Goal: Information Seeking & Learning: Learn about a topic

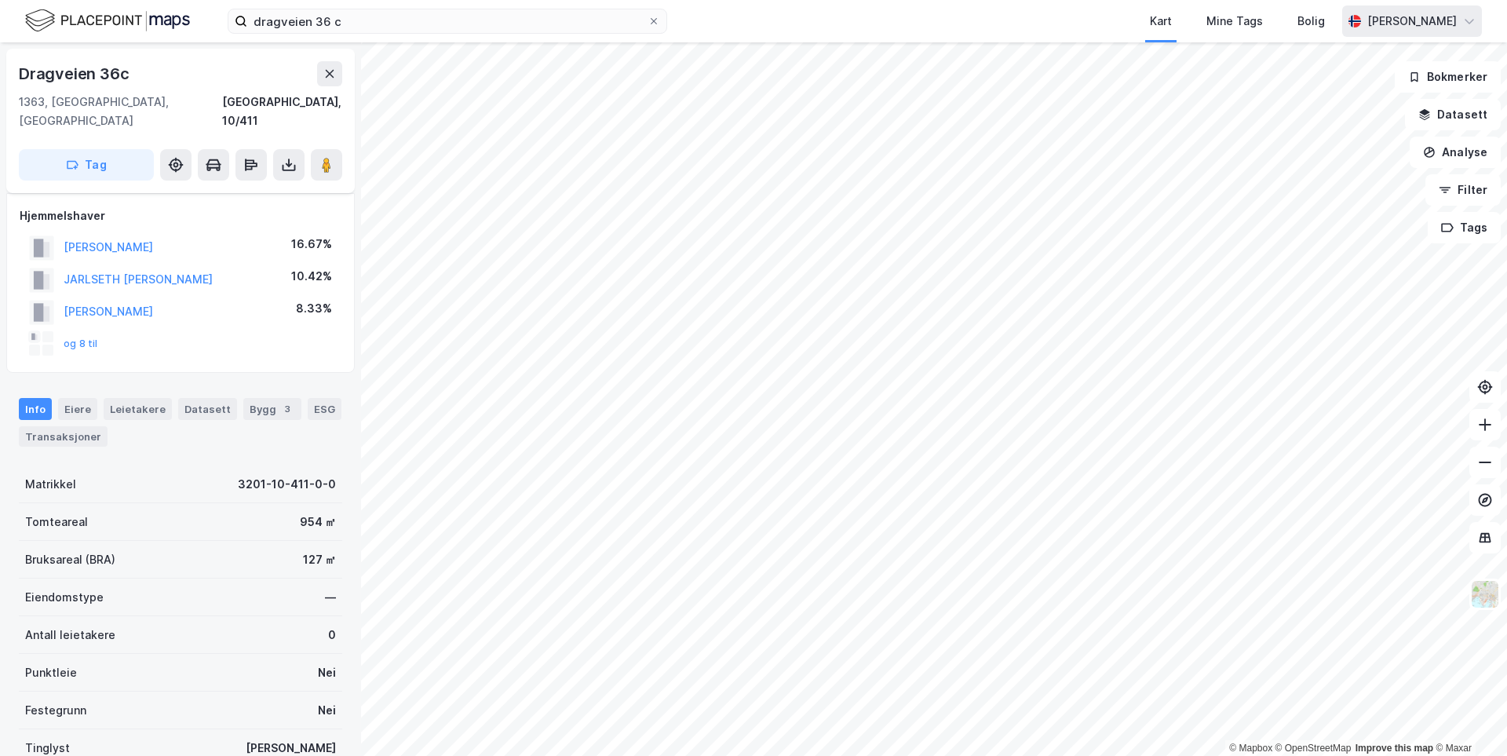
scroll to position [164, 0]
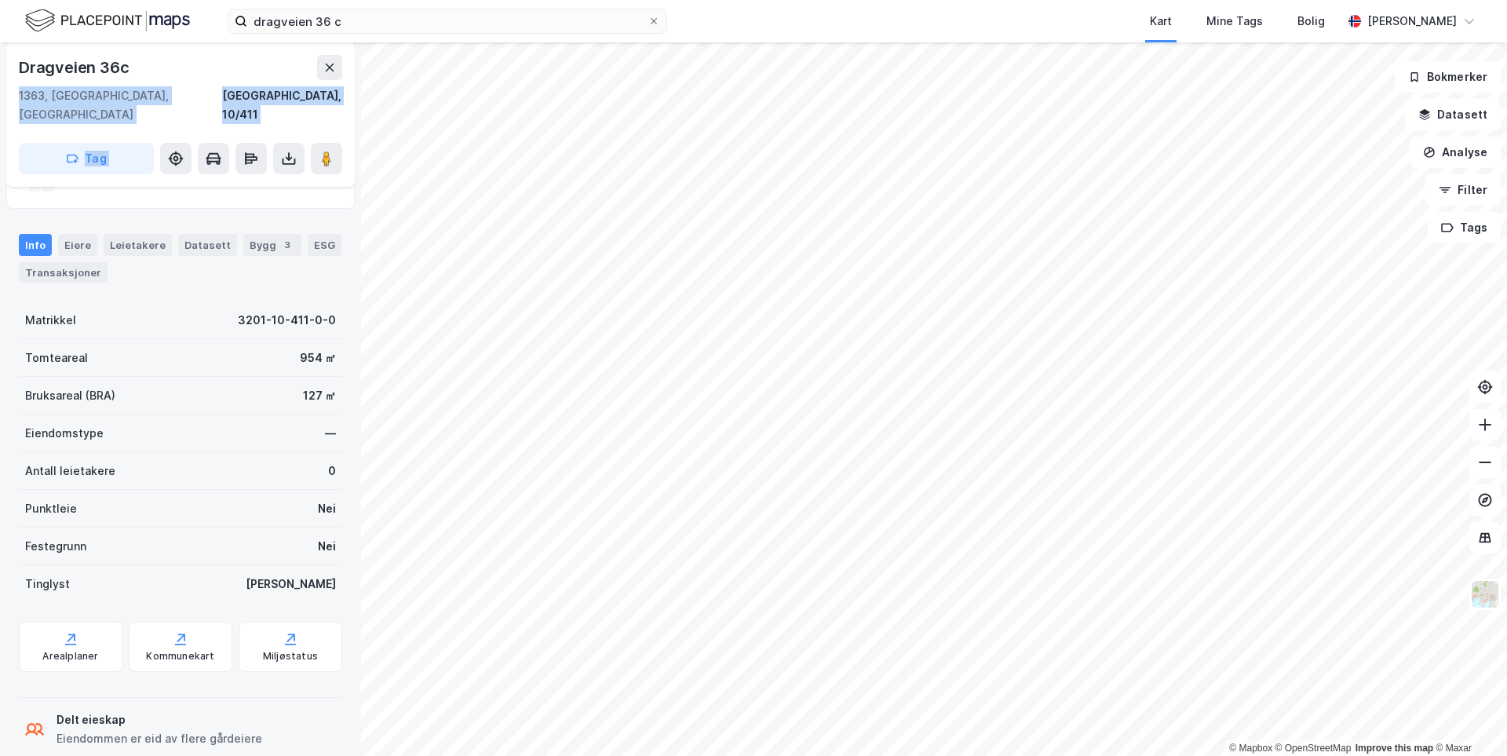
drag, startPoint x: 104, startPoint y: 70, endPoint x: 3, endPoint y: 71, distance: 101.3
click at [3, 71] on div "Dragveien 36c 1363, [GEOGRAPHIC_DATA], [GEOGRAPHIC_DATA], 10/411 Tag Hjemmelsha…" at bounding box center [180, 399] width 361 height 714
click at [93, 64] on div "Dragveien 36c" at bounding box center [75, 67] width 113 height 25
drag, startPoint x: 133, startPoint y: 66, endPoint x: 16, endPoint y: 66, distance: 117.0
click at [16, 66] on div "[STREET_ADDRESS]" at bounding box center [180, 114] width 349 height 144
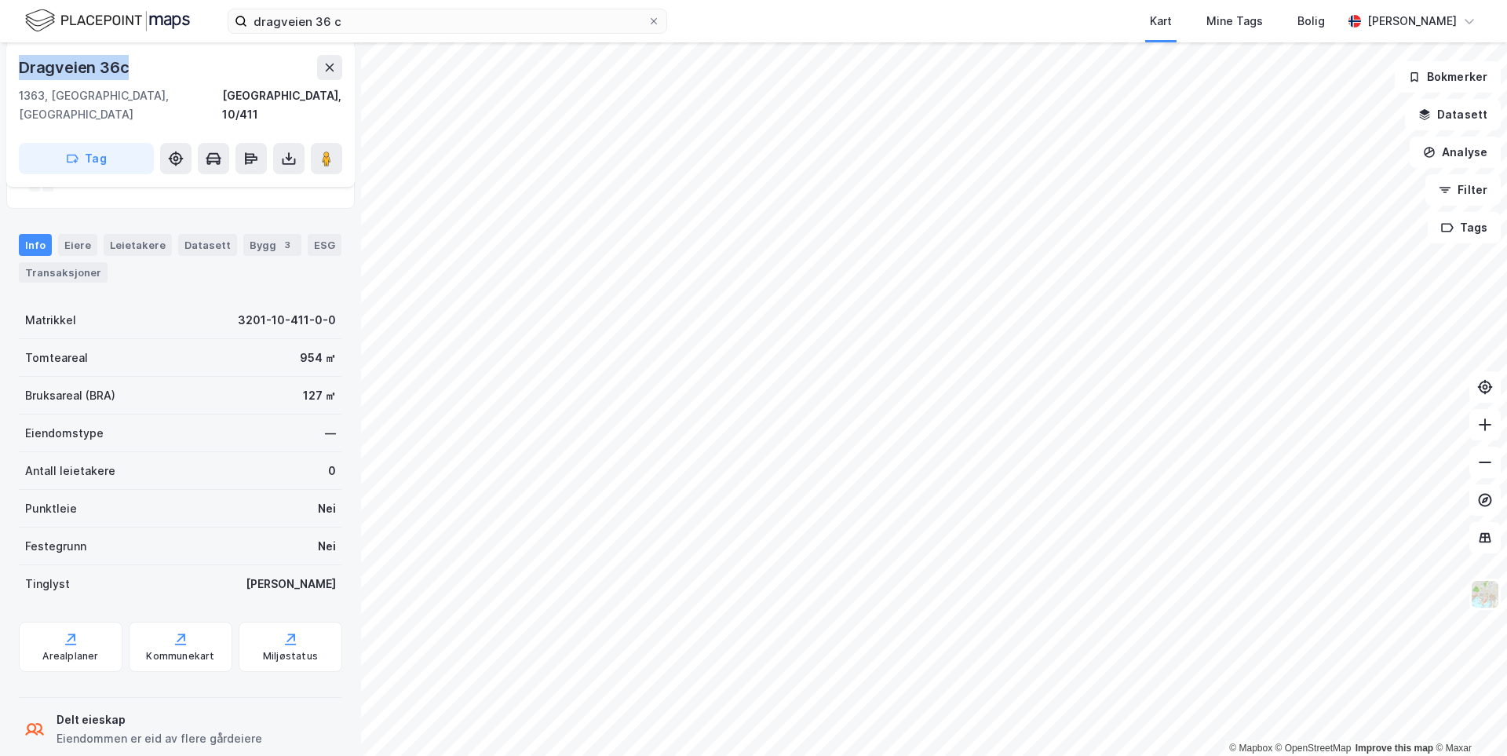
copy div "Dragveien 36c"
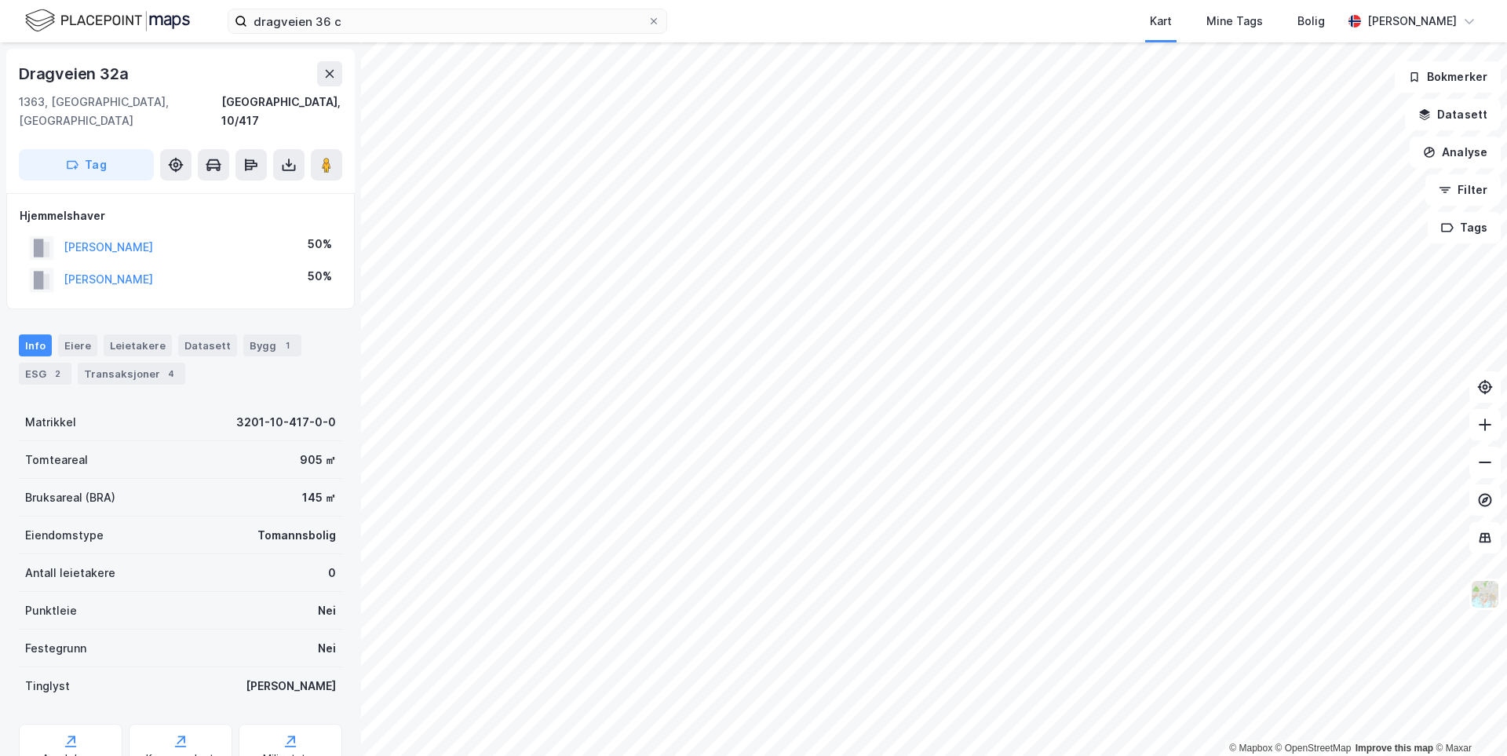
scroll to position [1, 0]
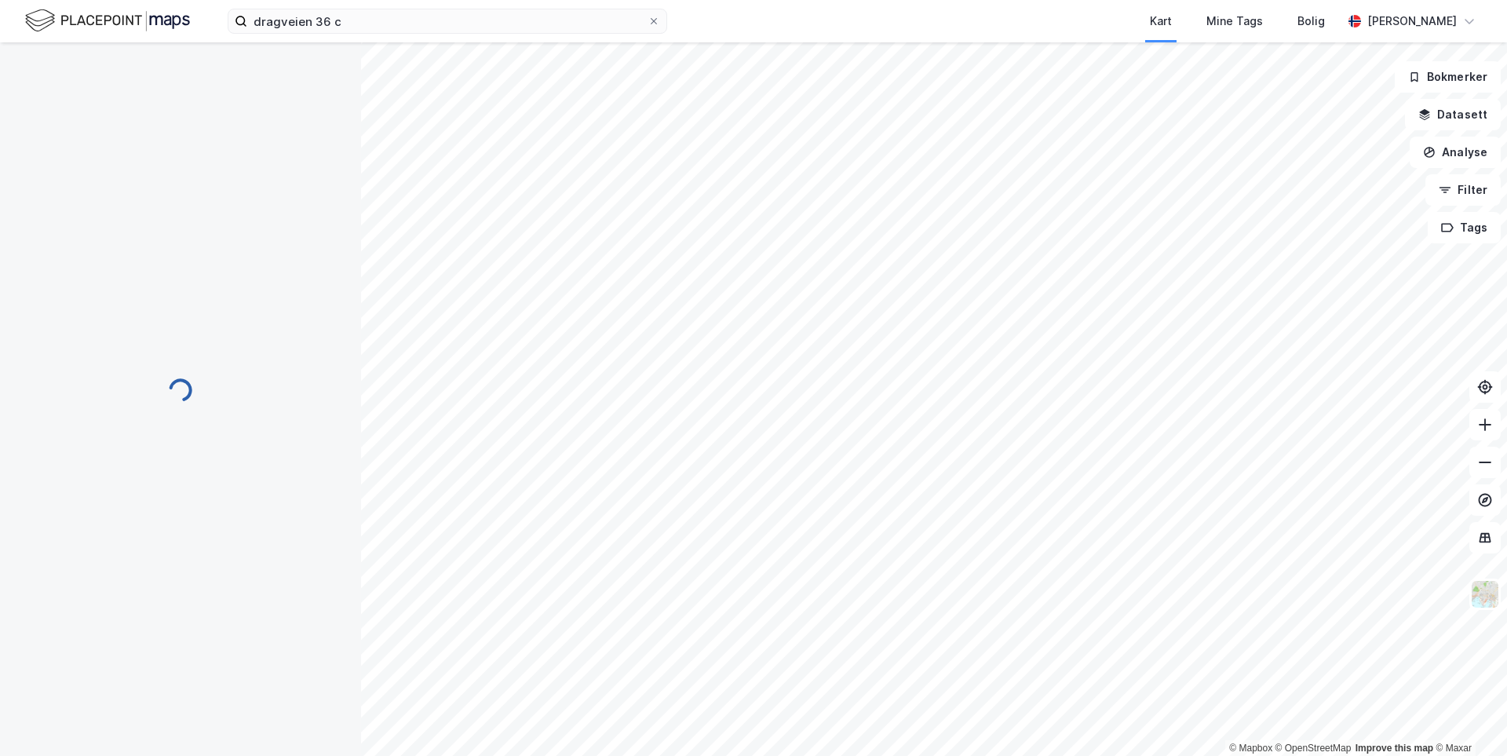
scroll to position [1, 0]
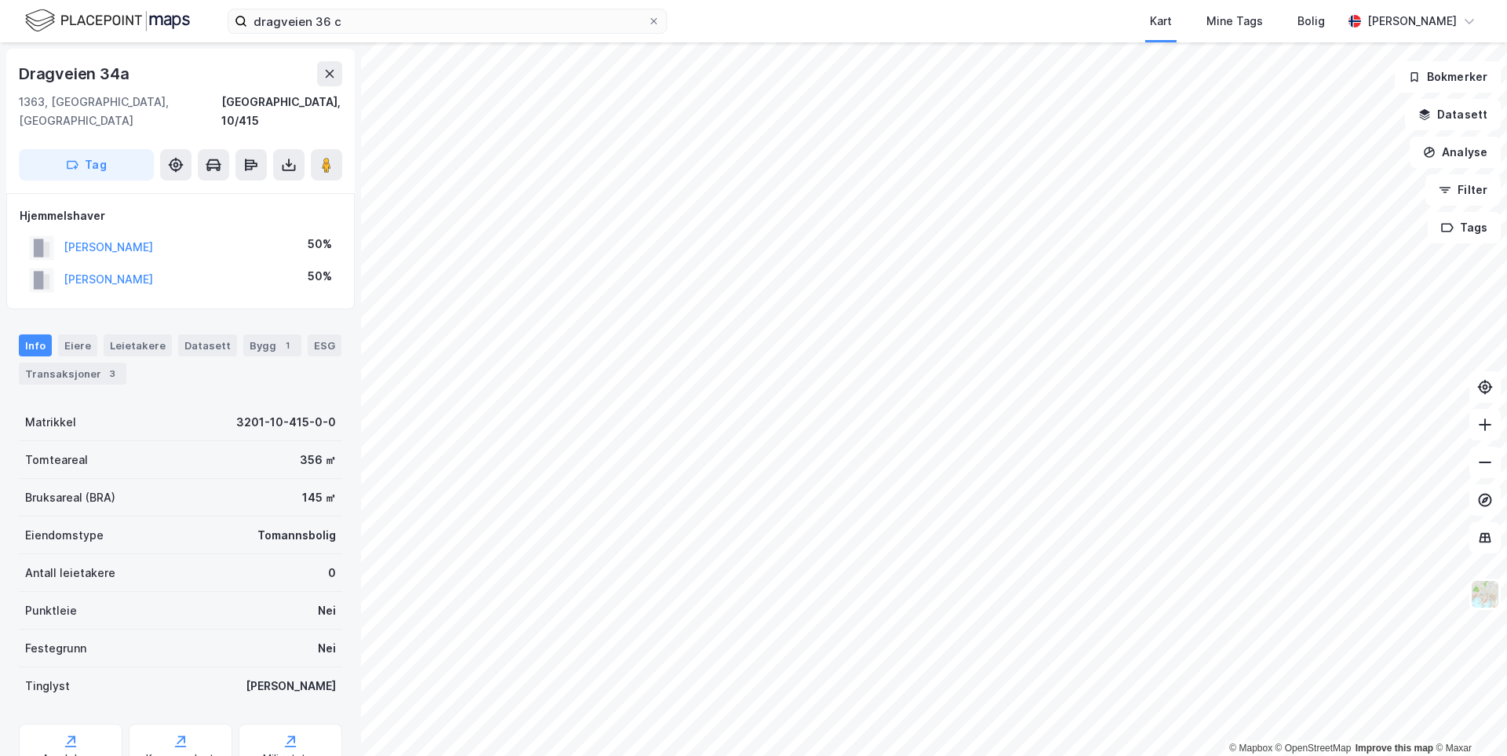
scroll to position [1, 0]
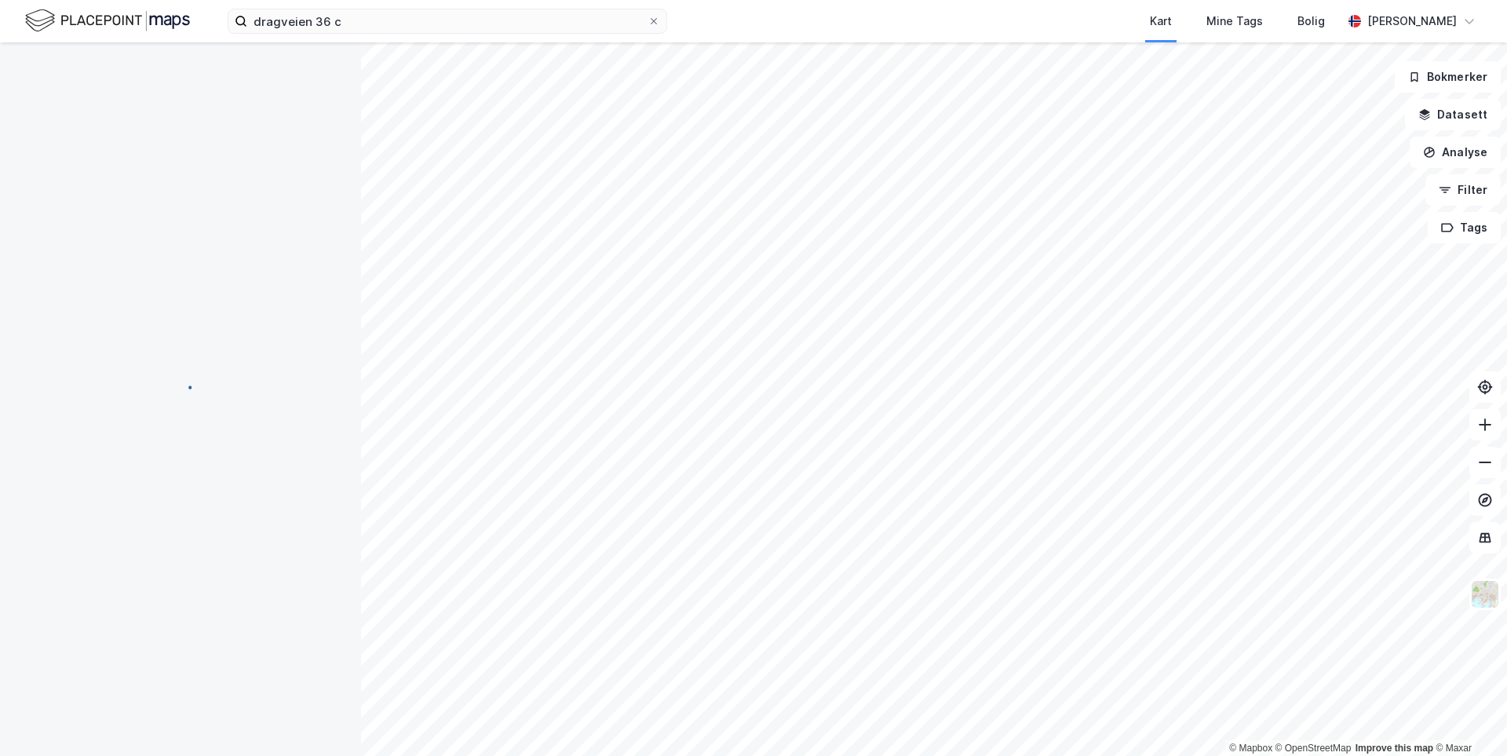
scroll to position [1, 0]
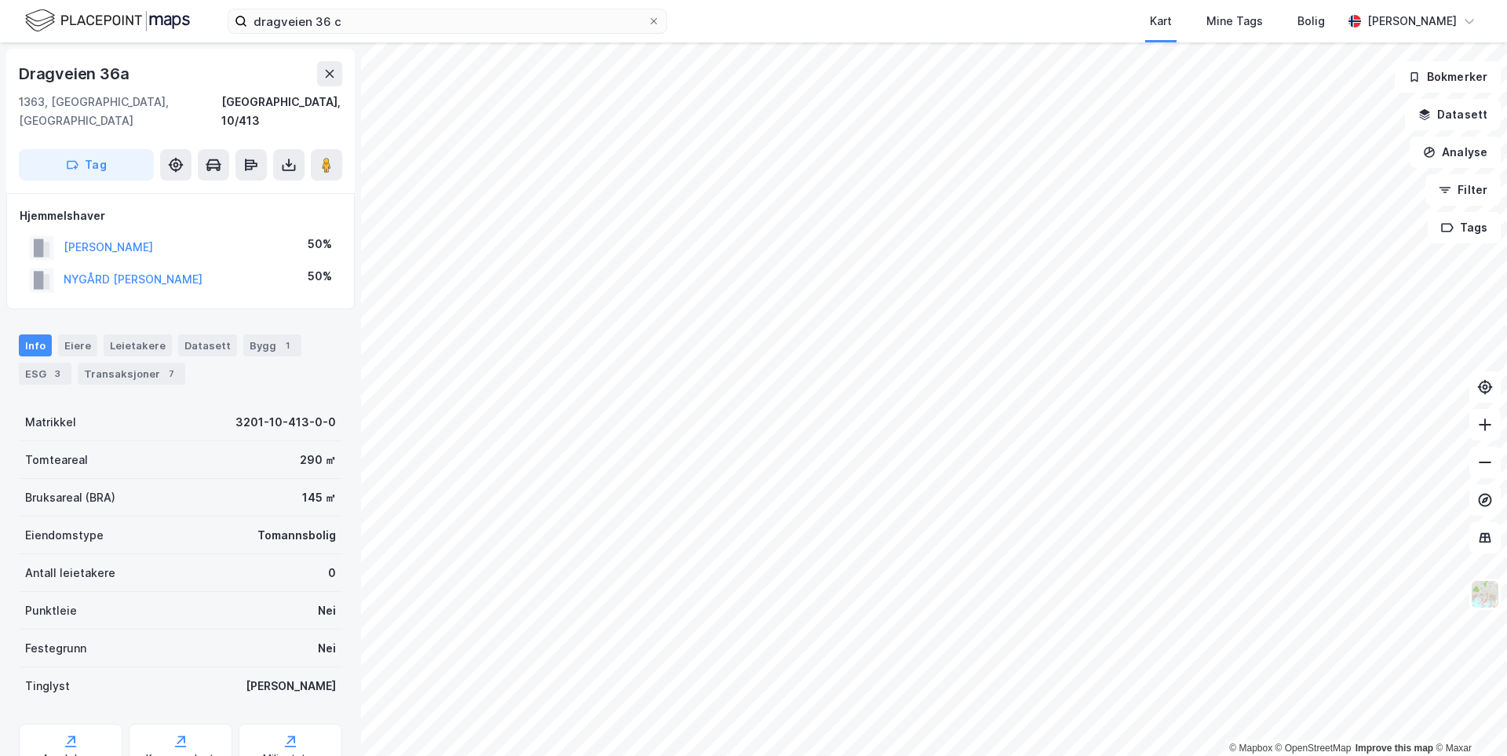
scroll to position [1, 0]
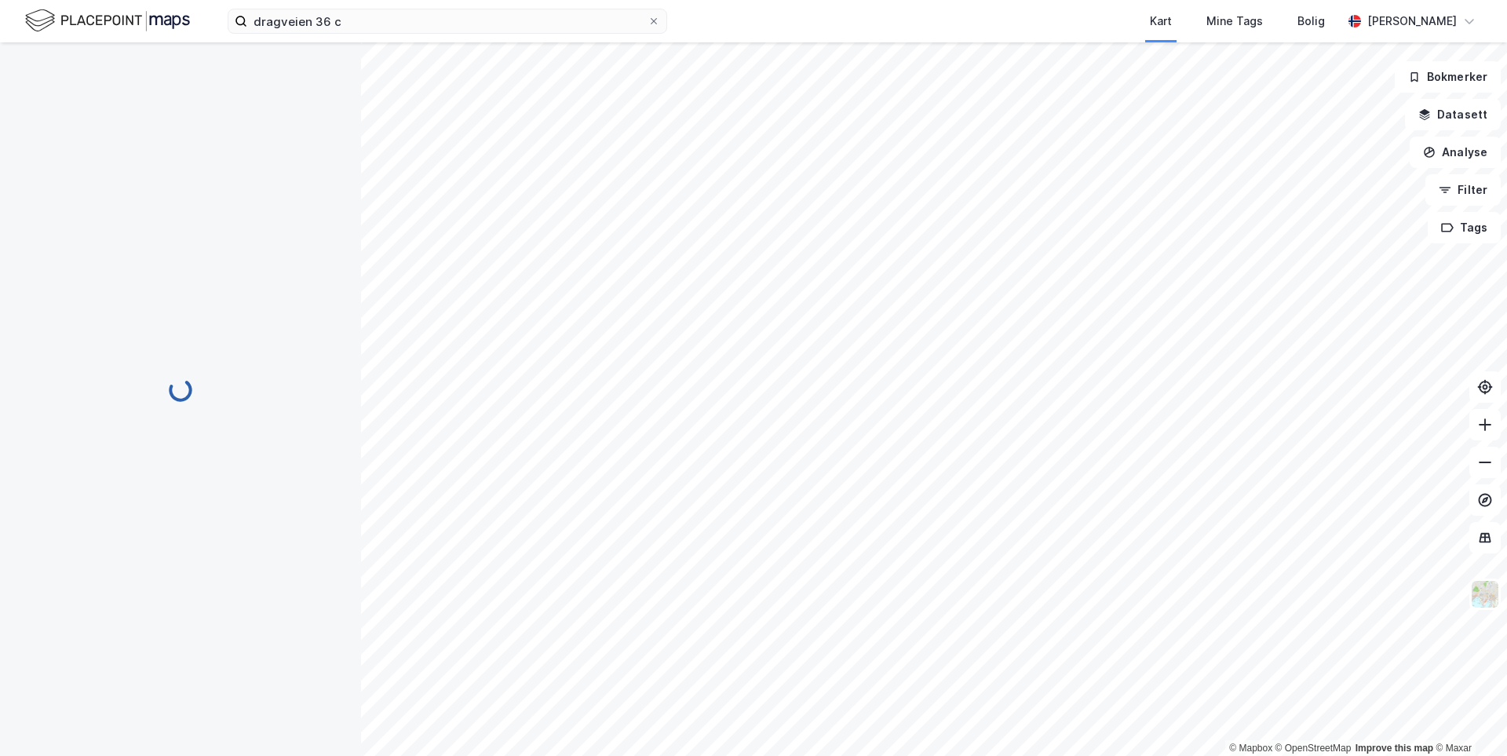
scroll to position [1, 0]
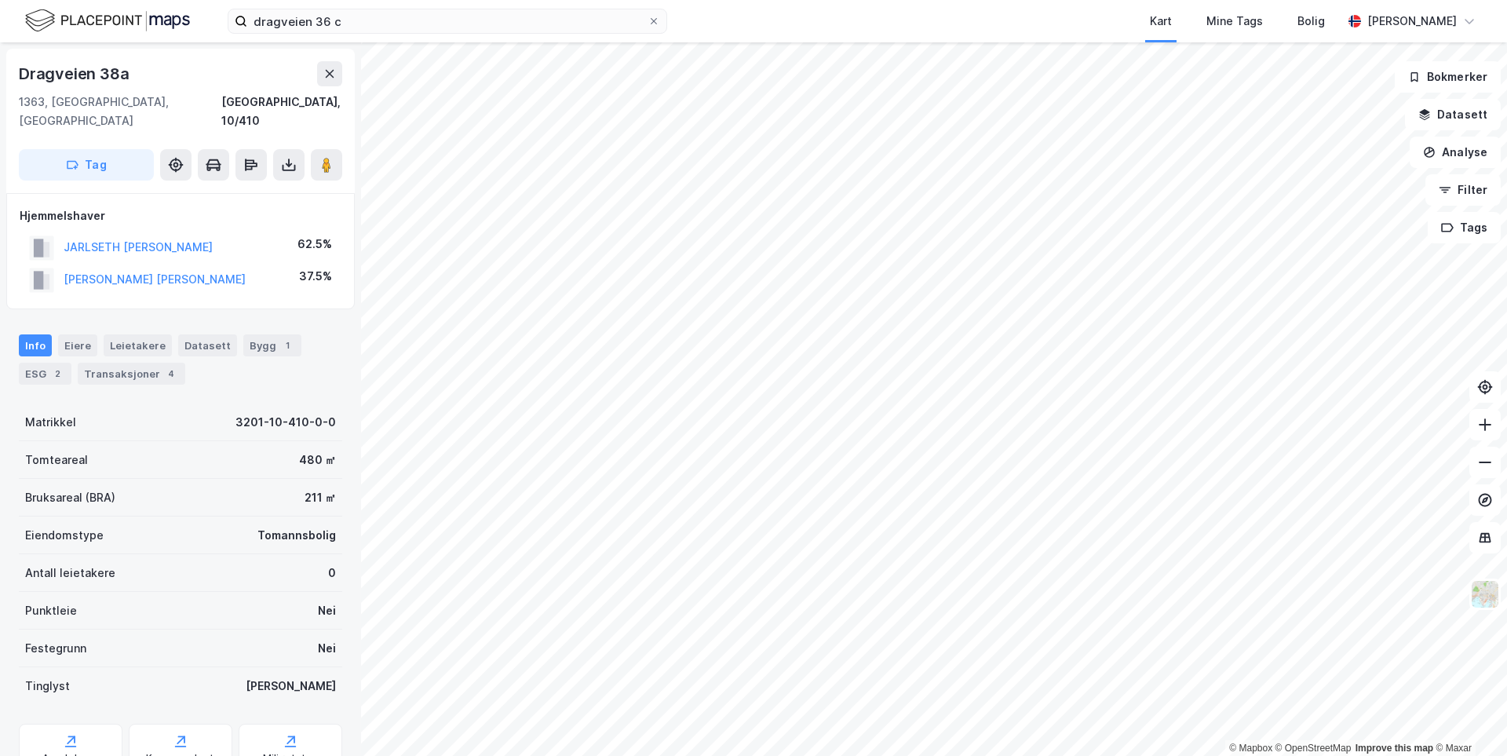
scroll to position [1, 0]
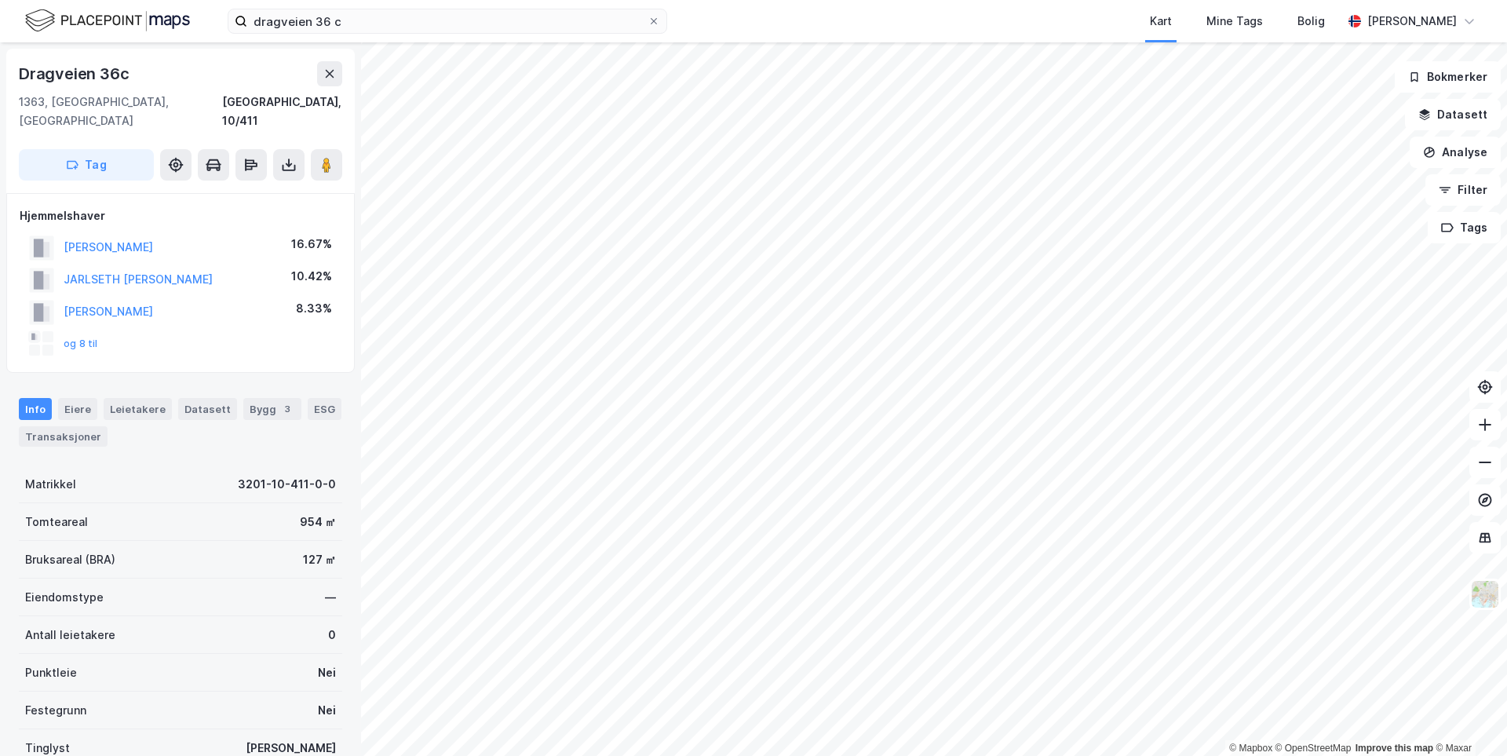
scroll to position [1, 0]
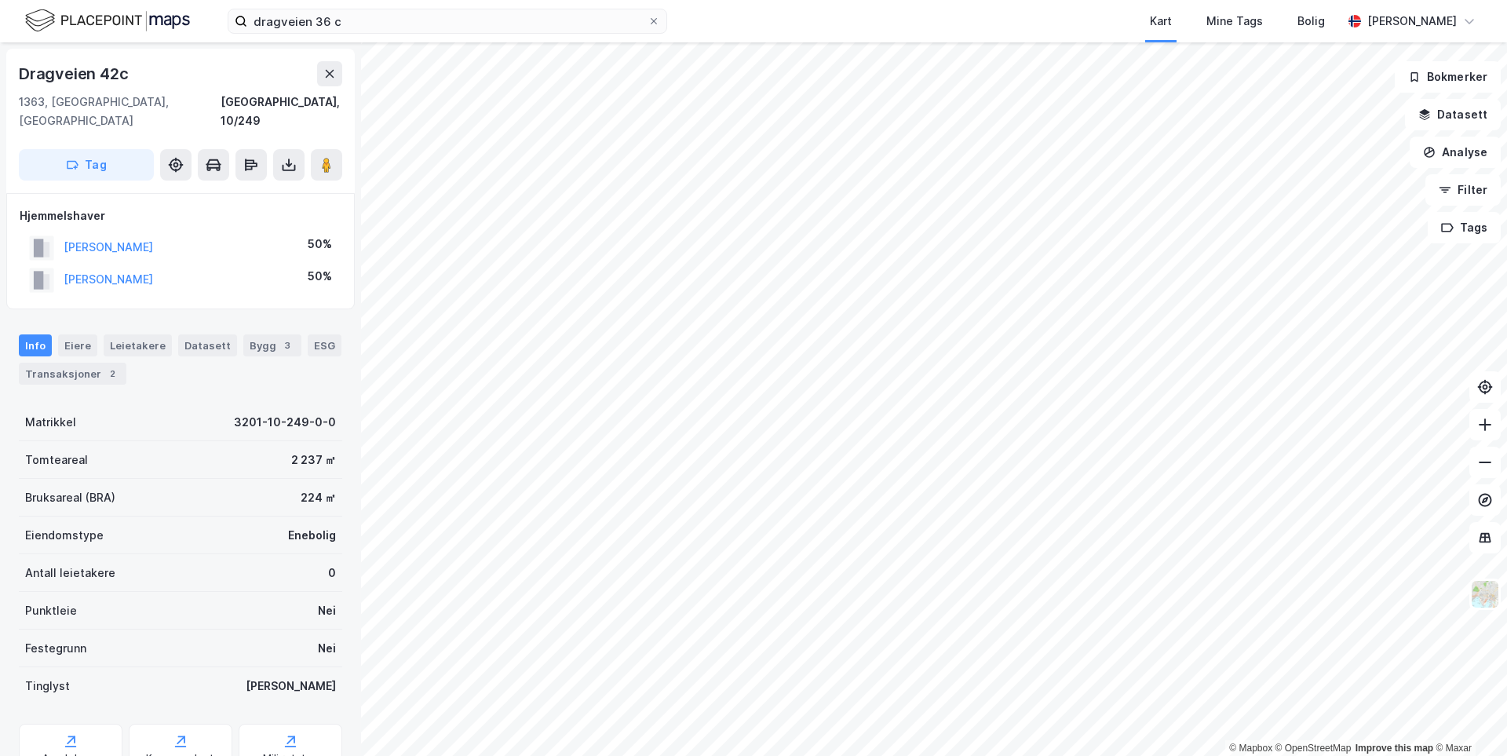
scroll to position [1, 0]
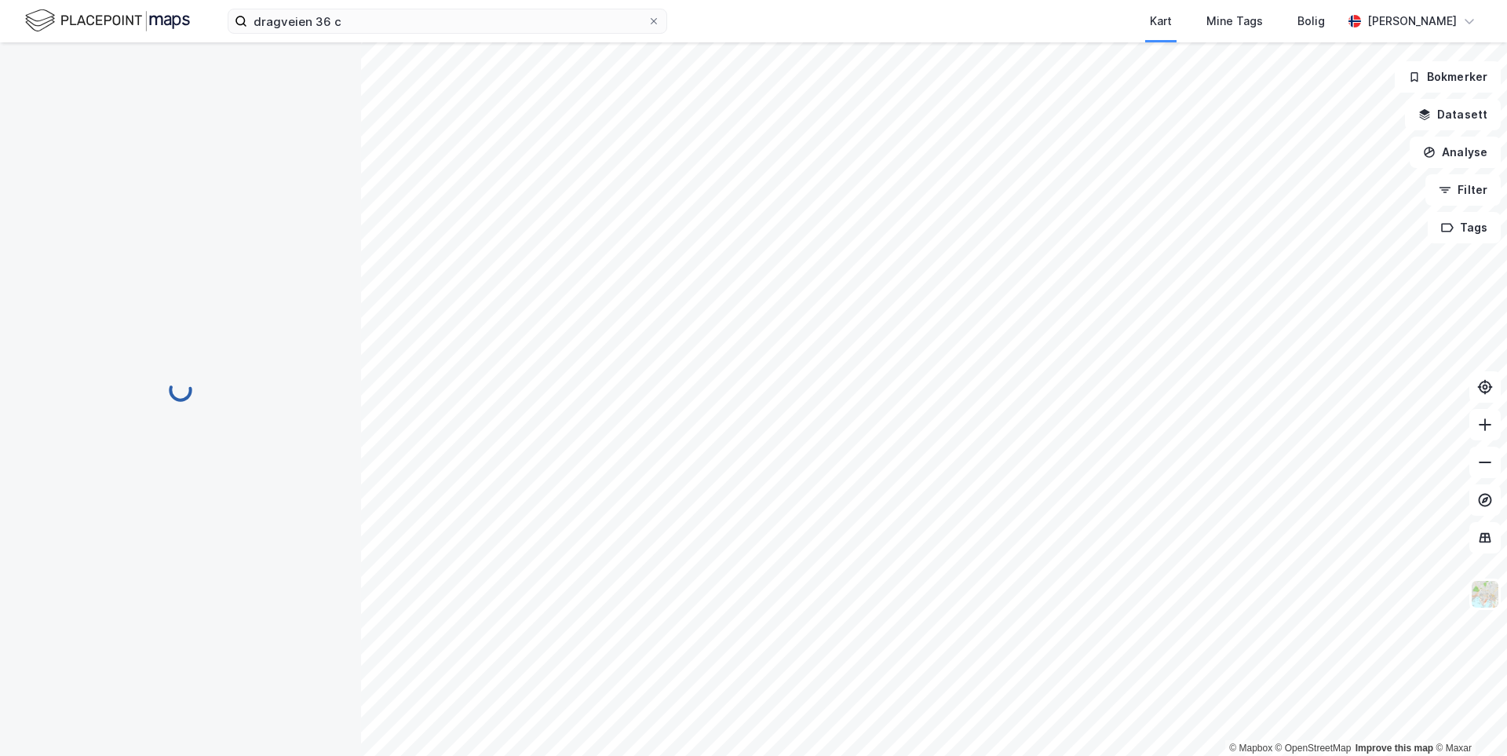
scroll to position [1, 0]
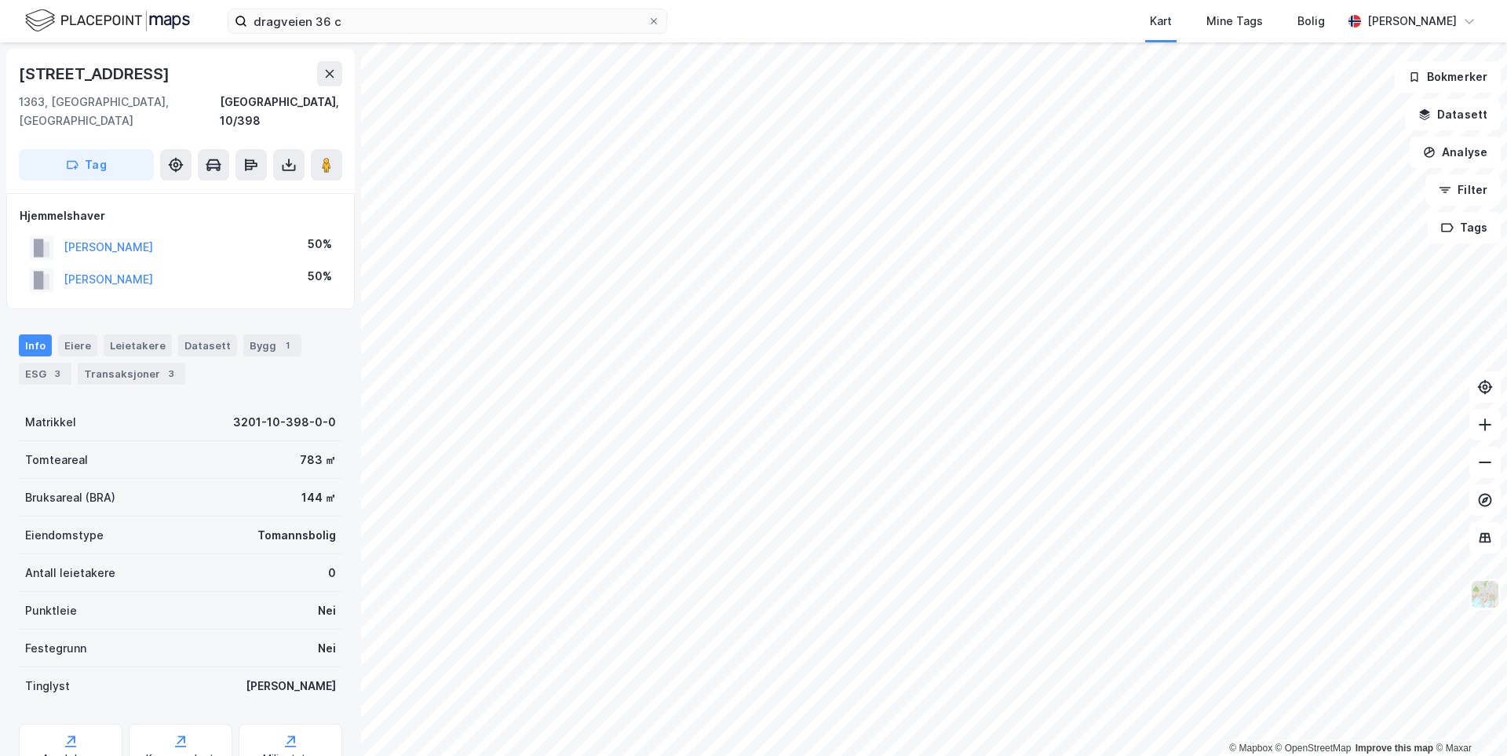
scroll to position [1, 0]
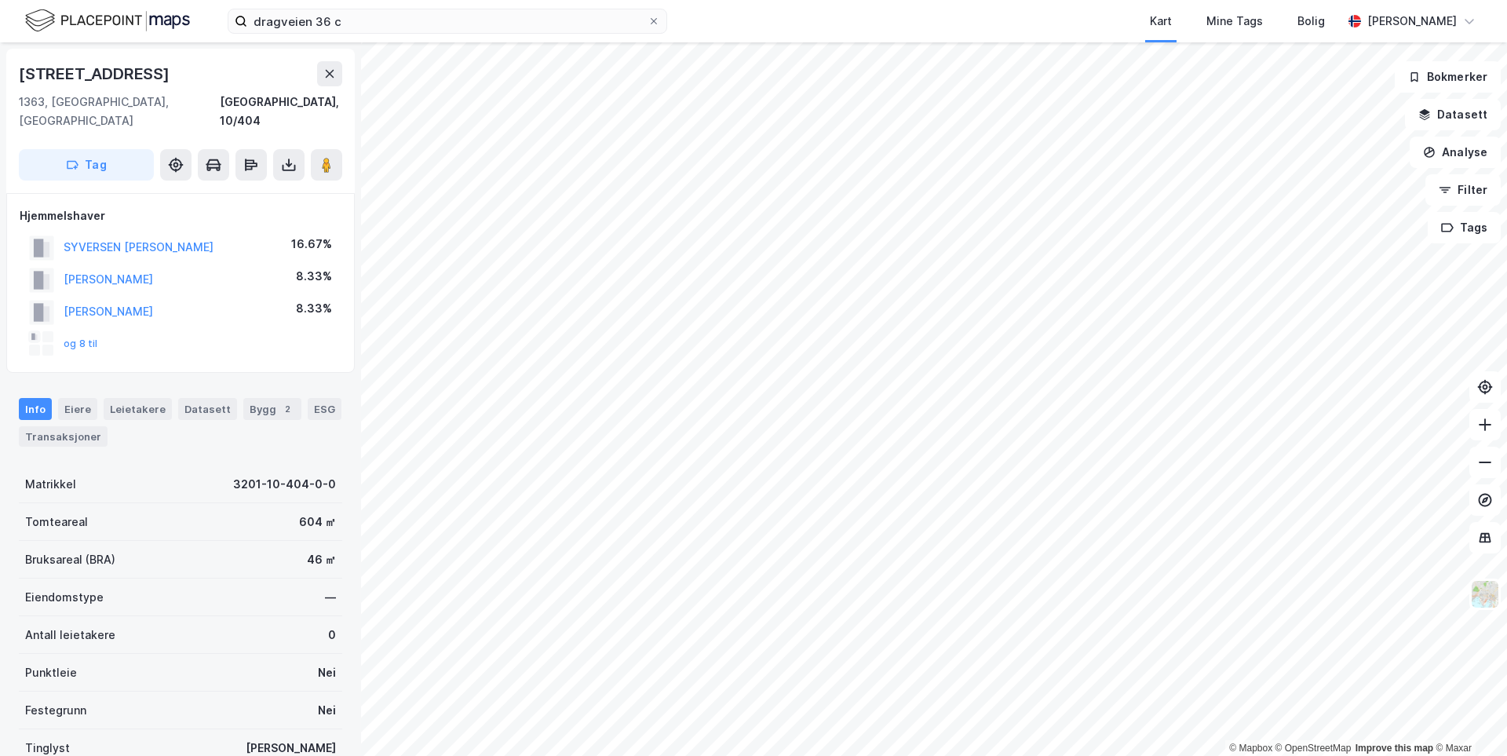
scroll to position [1, 0]
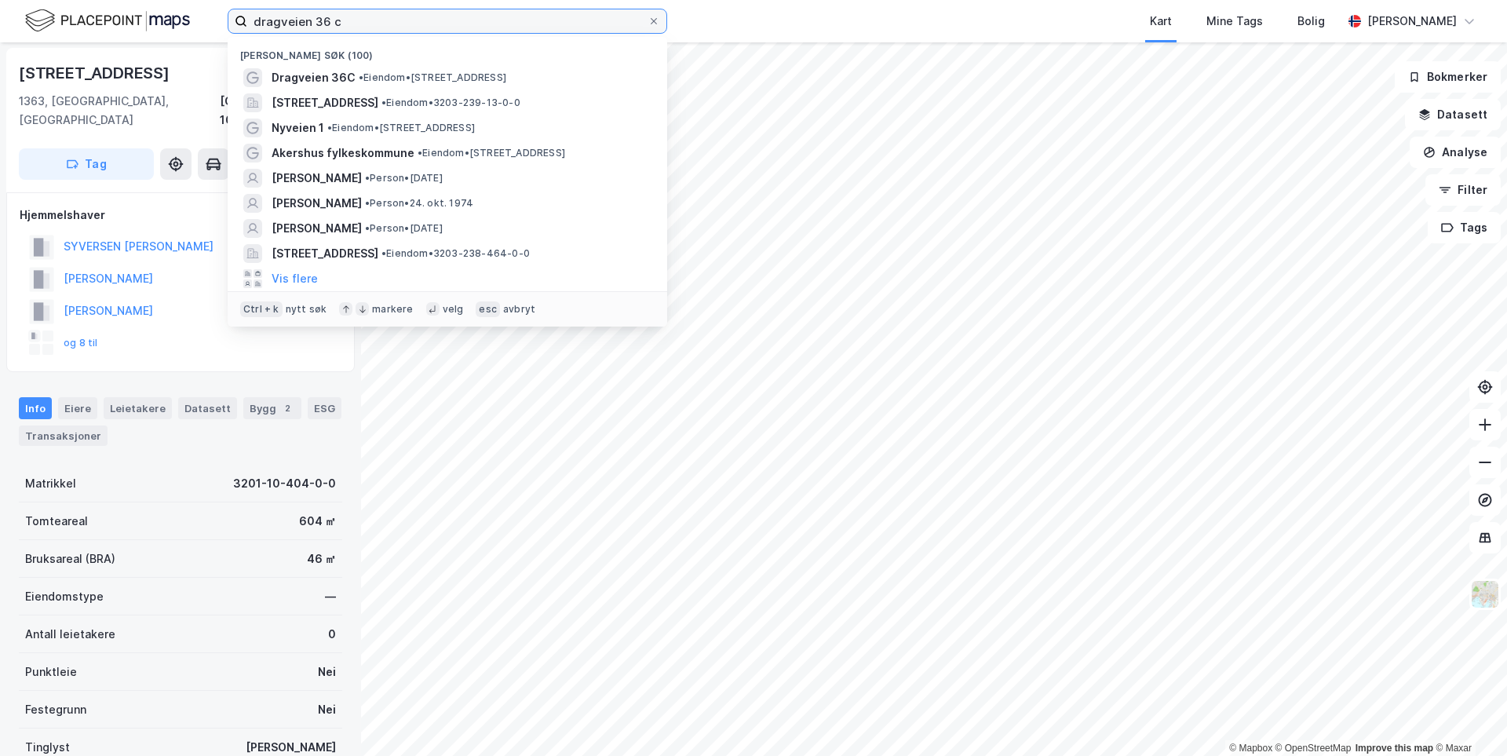
drag, startPoint x: 343, startPoint y: 28, endPoint x: 323, endPoint y: 18, distance: 22.1
click at [323, 18] on input "dragveien 36 c" at bounding box center [447, 21] width 400 height 24
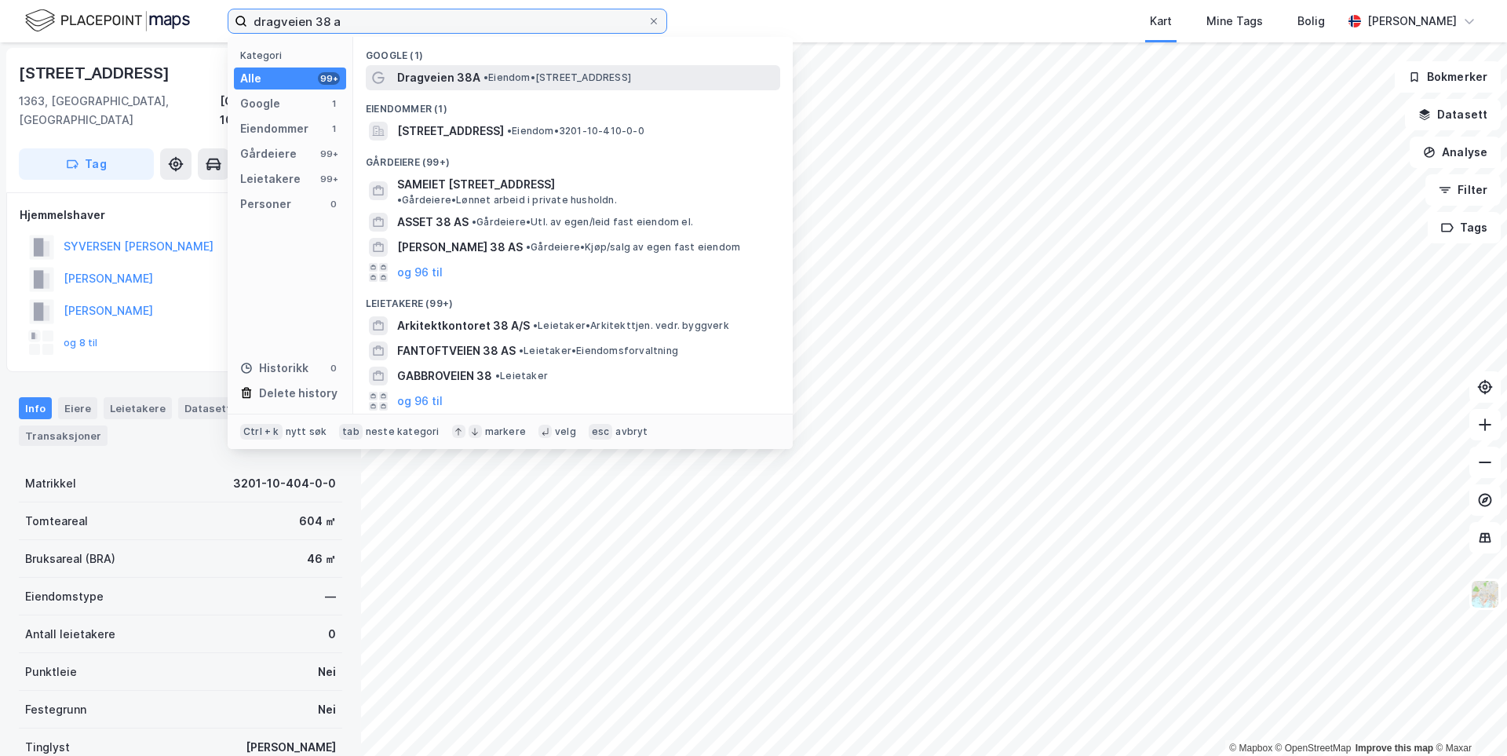
type input "dragveien 38 a"
click at [427, 73] on span "Dragveien 38A" at bounding box center [438, 77] width 83 height 19
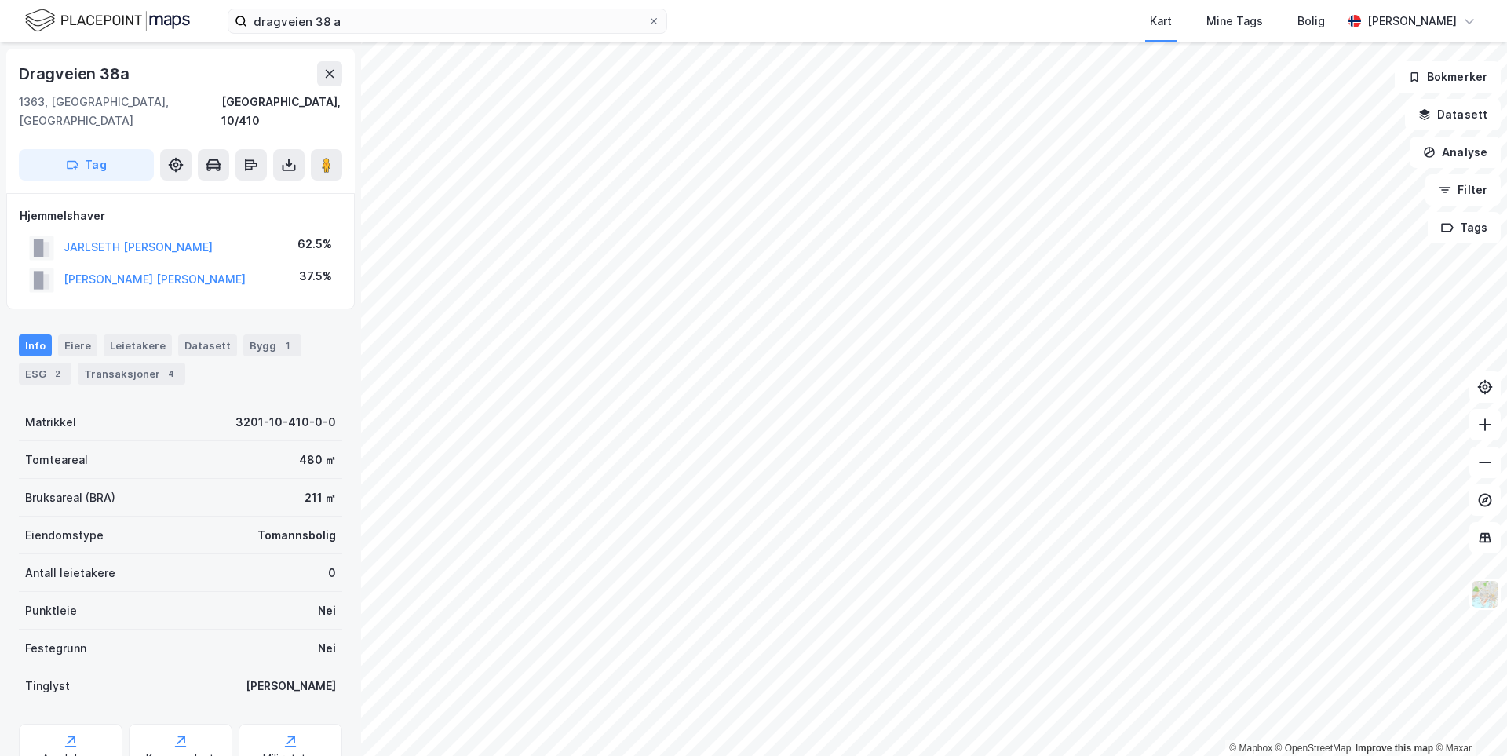
scroll to position [1, 0]
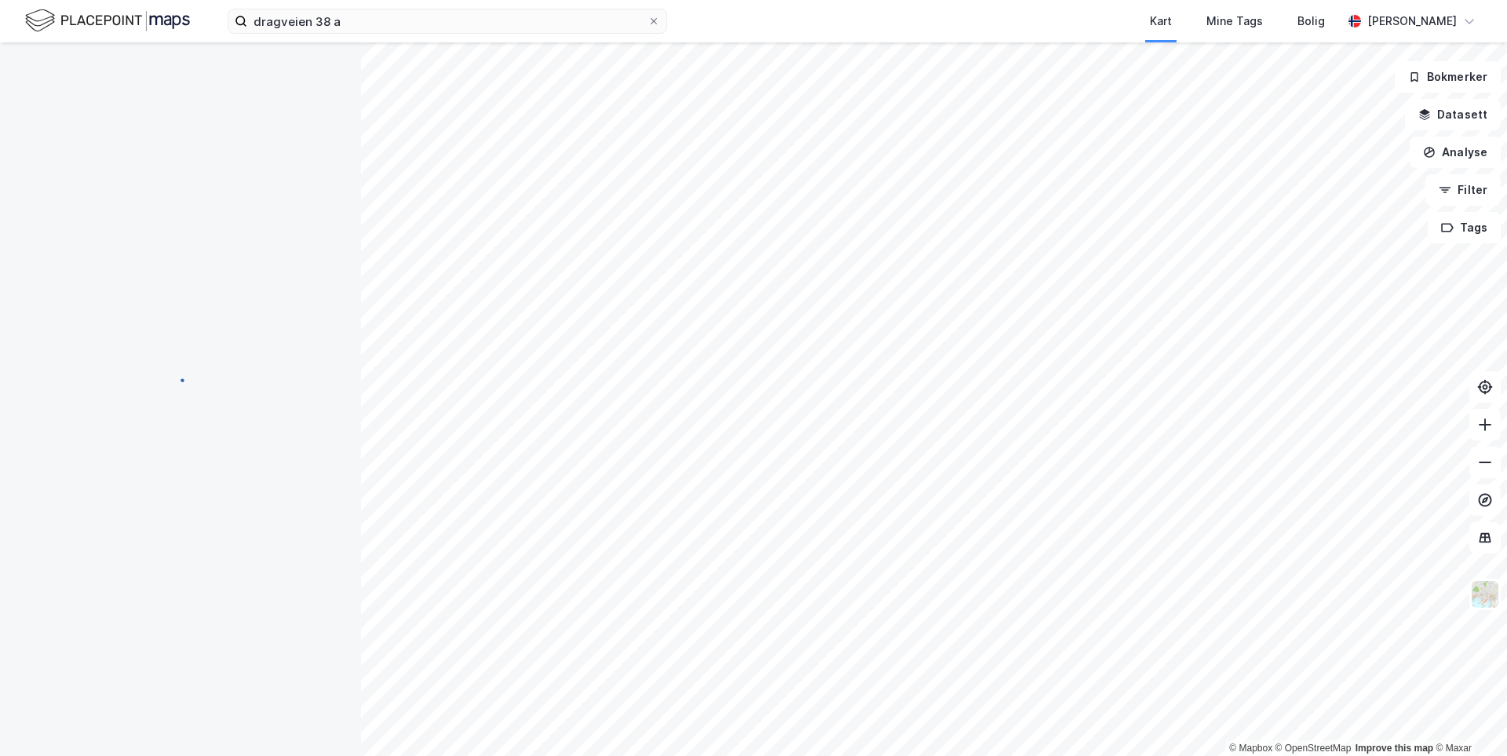
scroll to position [1, 0]
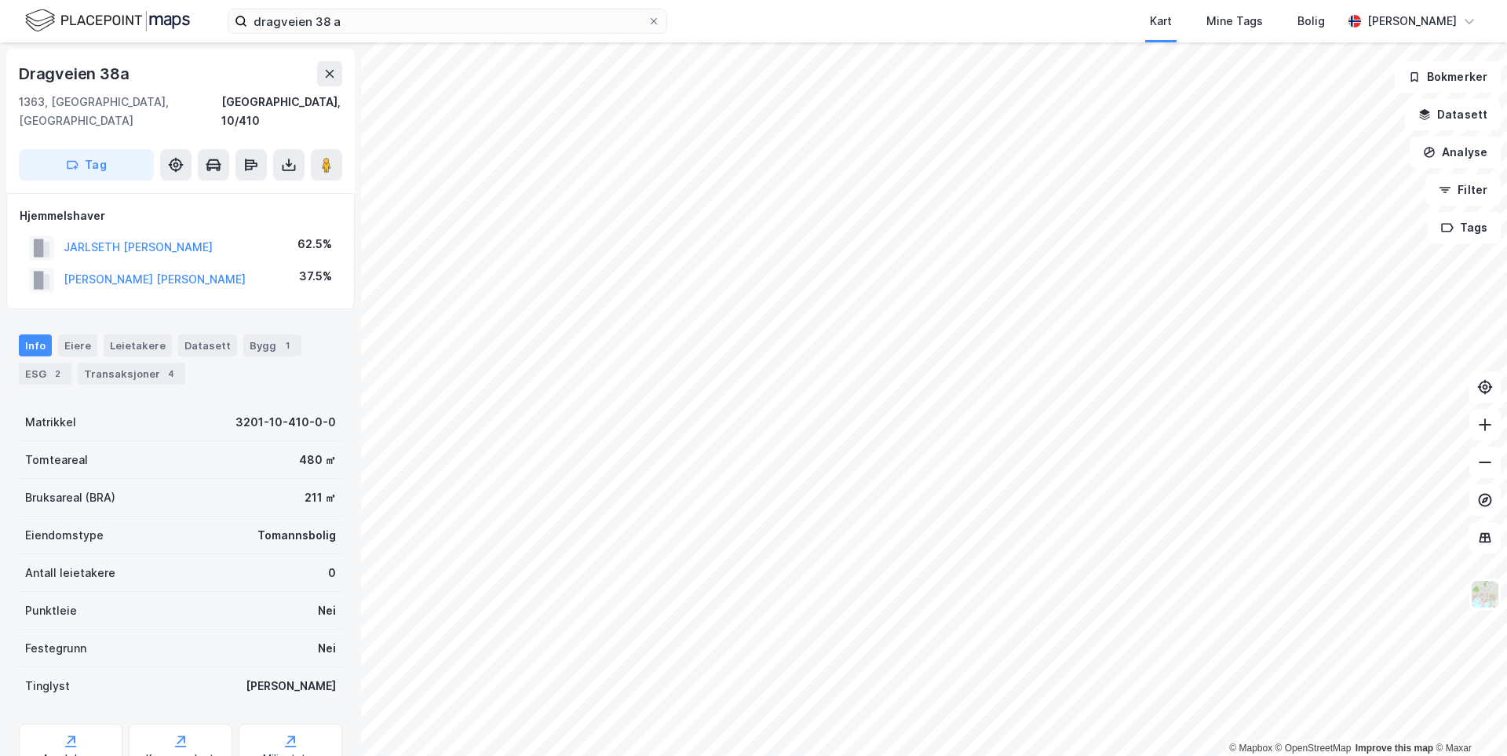
scroll to position [1, 0]
